Goal: Transaction & Acquisition: Purchase product/service

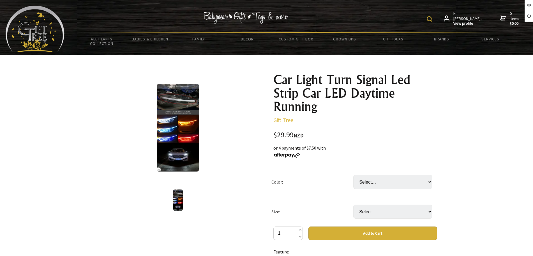
drag, startPoint x: 337, startPoint y: 193, endPoint x: 351, endPoint y: 202, distance: 17.0
click at [336, 193] on td "Color:" at bounding box center [312, 182] width 82 height 30
drag, startPoint x: 370, startPoint y: 208, endPoint x: 371, endPoint y: 214, distance: 6.3
click at [370, 208] on select "Select… 30cm 45cm (+ $4.99) 60cm (+ $9.99)" at bounding box center [392, 211] width 79 height 14
select select "60cm"
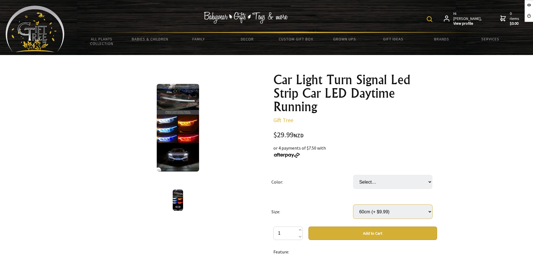
click at [353, 204] on select "Select… 30cm 45cm (+ $4.99) 60cm (+ $9.99)" at bounding box center [392, 211] width 79 height 14
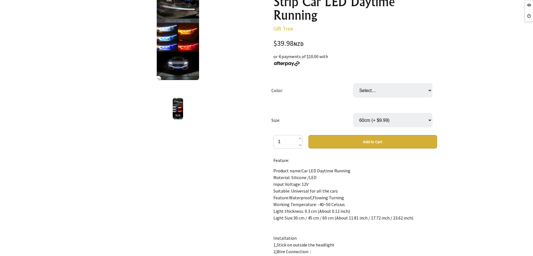
scroll to position [105, 0]
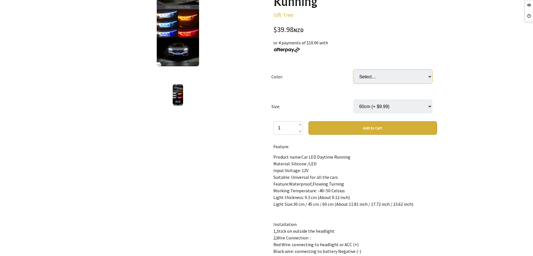
click at [373, 75] on select "Select… Blue to Yellow Light Blue to Yellow Purple to Yellow" at bounding box center [392, 76] width 79 height 14
click at [310, 79] on td "Color:" at bounding box center [312, 77] width 82 height 30
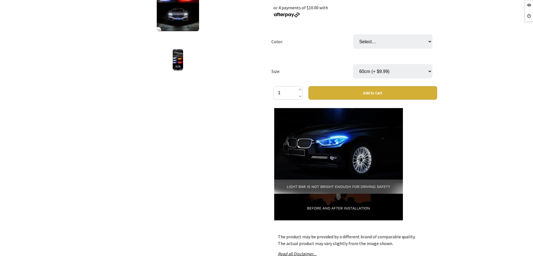
scroll to position [210, 0]
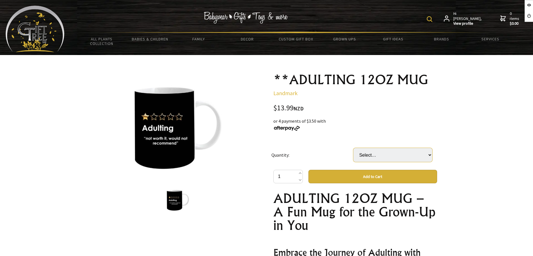
drag, startPoint x: 0, startPoint y: 0, endPoint x: 393, endPoint y: 157, distance: 423.2
click at [393, 157] on select "Select… 10 Pcs (+ $125.91)" at bounding box center [392, 155] width 79 height 14
select select "10 Pcs"
click at [353, 148] on select "Select… 10 Pcs (+ $125.91)" at bounding box center [392, 155] width 79 height 14
